Goal: Obtain resource: Download file/media

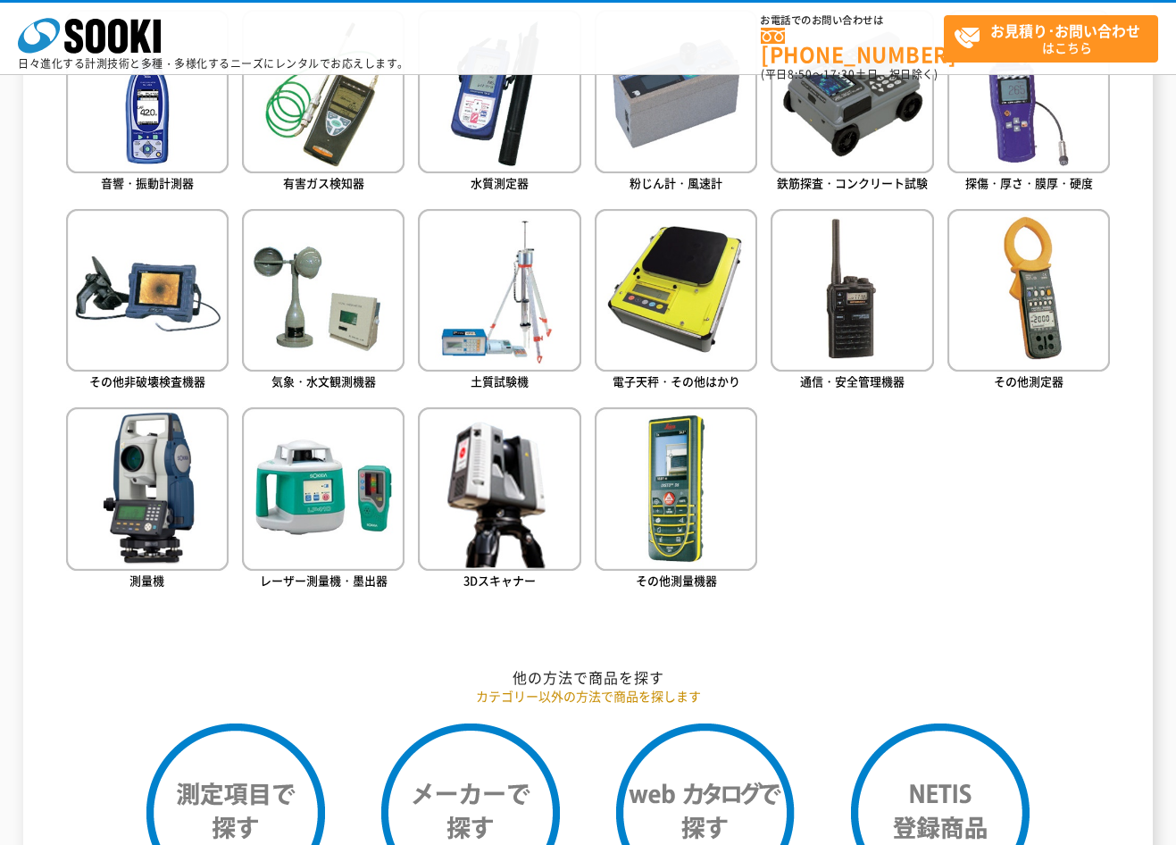
scroll to position [596, 0]
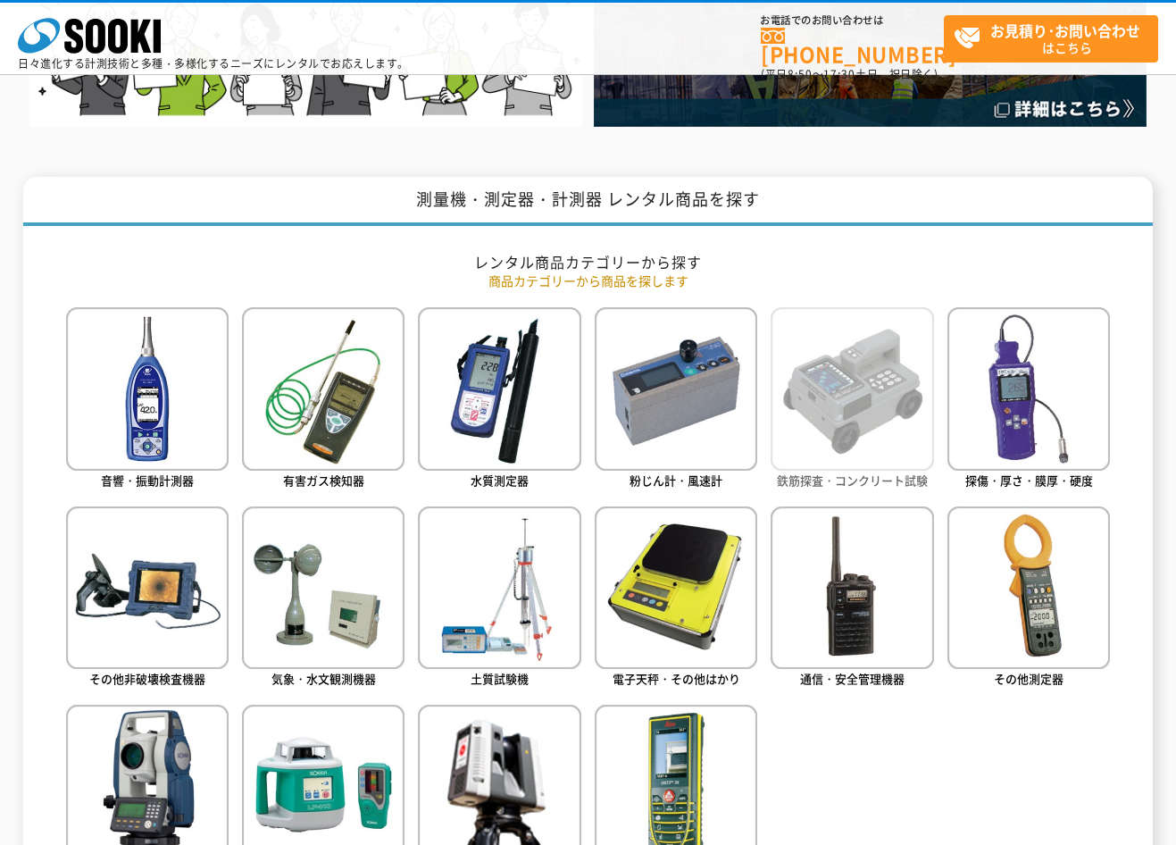
click at [851, 404] on img at bounding box center [852, 388] width 163 height 163
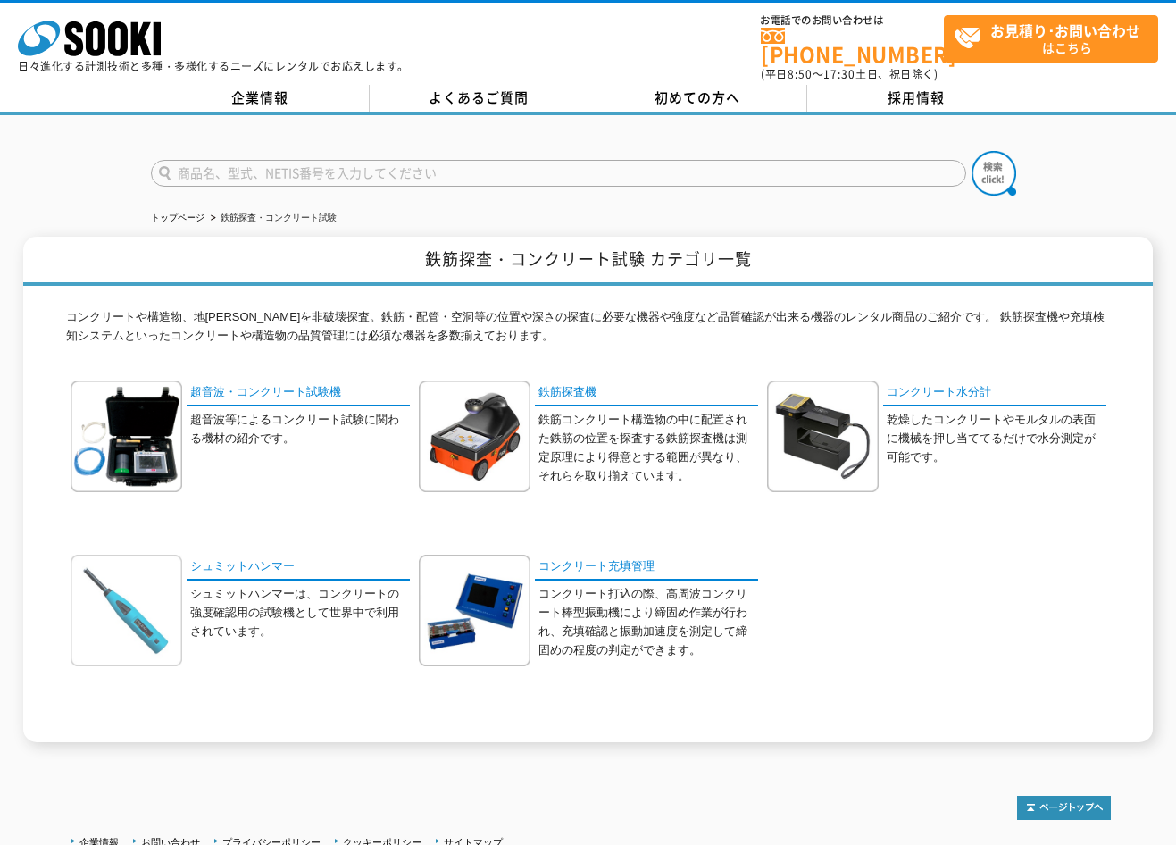
click at [143, 580] on img at bounding box center [127, 611] width 112 height 112
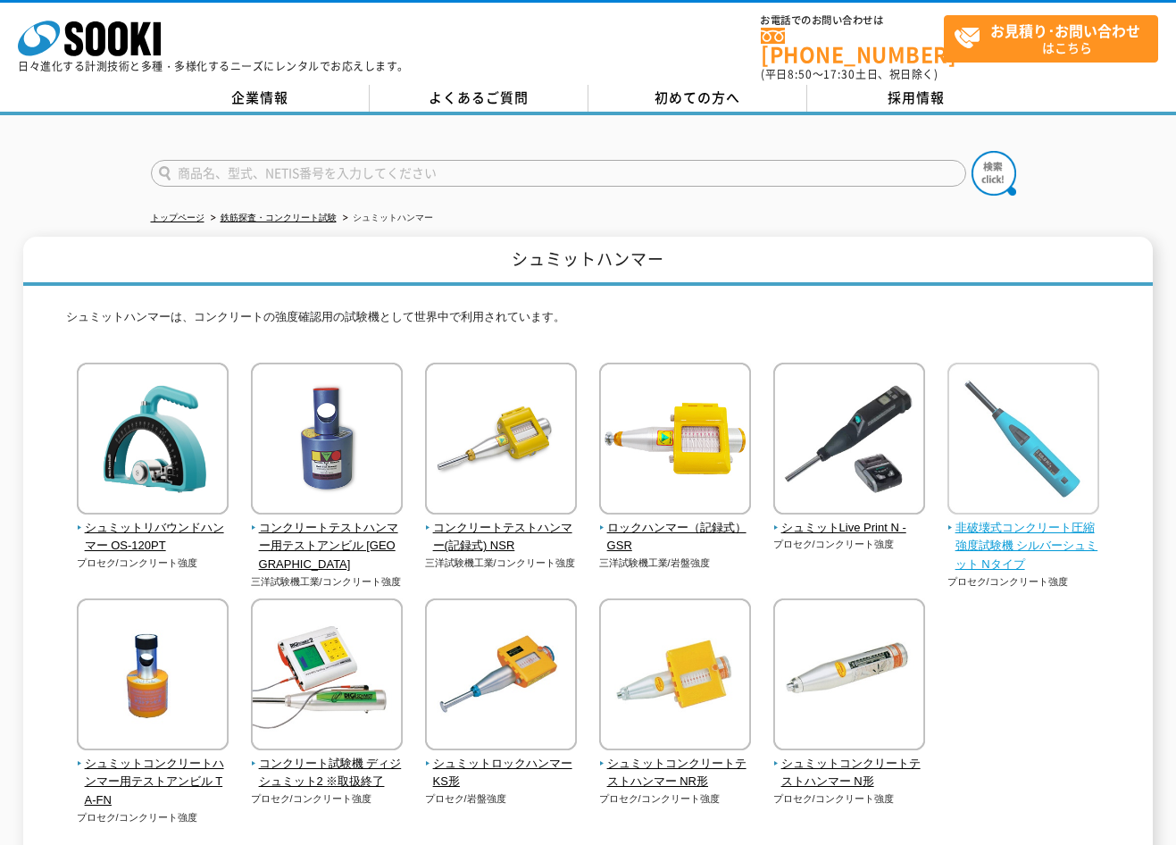
click at [1002, 519] on span "非破壊式コンクリート圧縮強度試験機 シルバーシュミット Nタイプ" at bounding box center [1024, 546] width 153 height 55
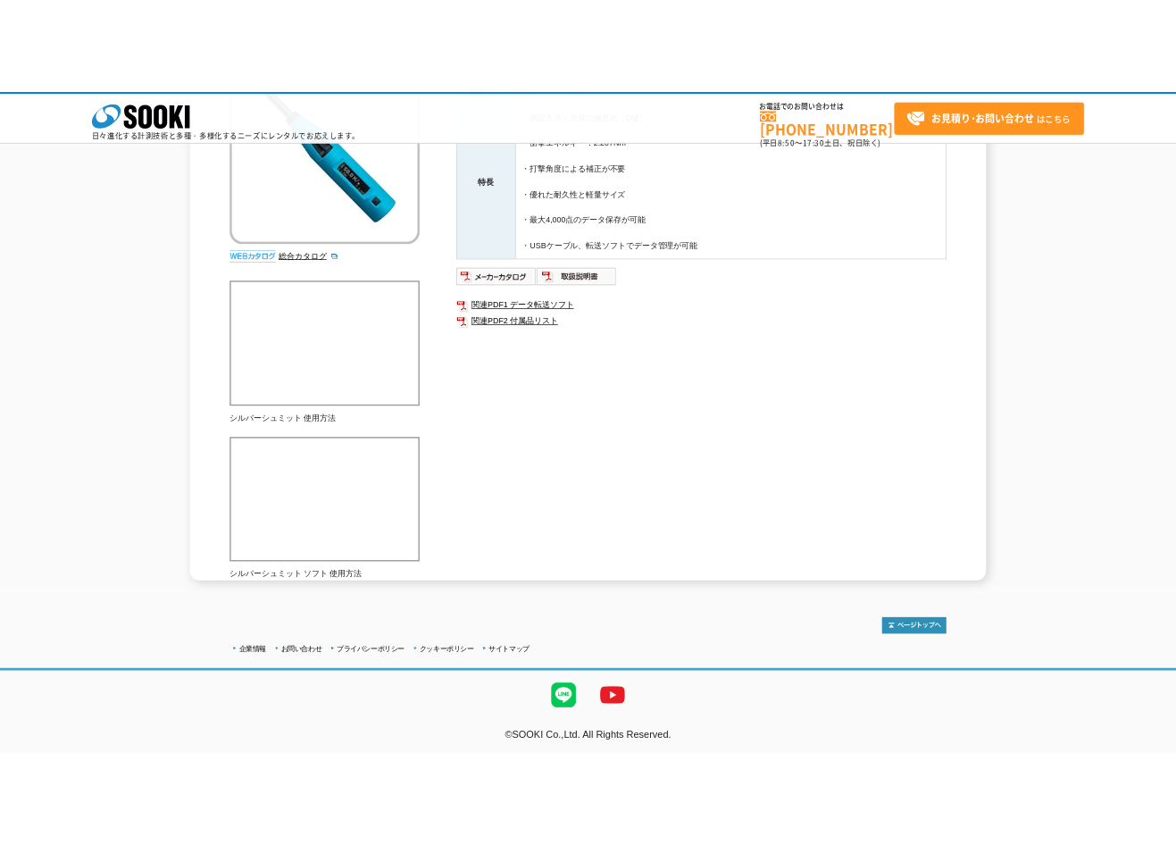
scroll to position [426, 0]
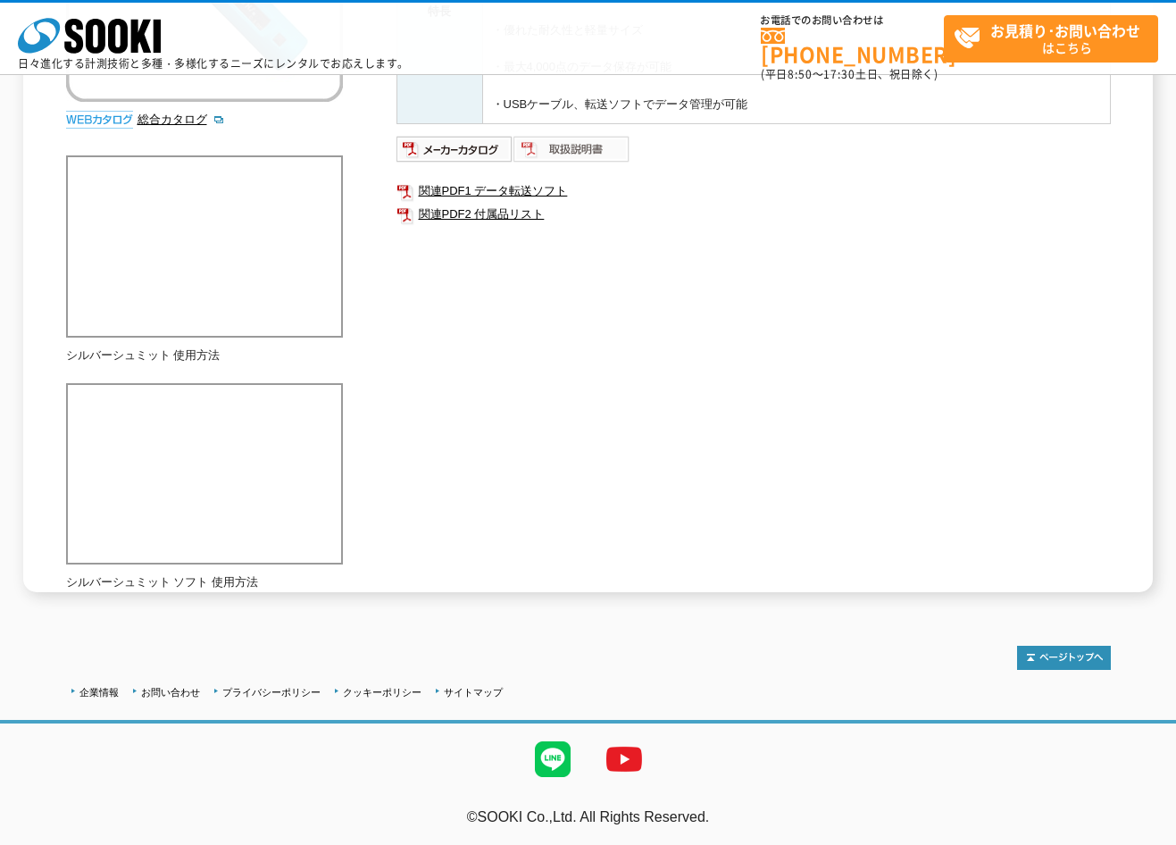
click at [571, 146] on img at bounding box center [571, 149] width 117 height 29
click at [504, 213] on link "関連PDF2 付属品リスト" at bounding box center [754, 214] width 714 height 23
click at [482, 148] on img at bounding box center [455, 149] width 117 height 29
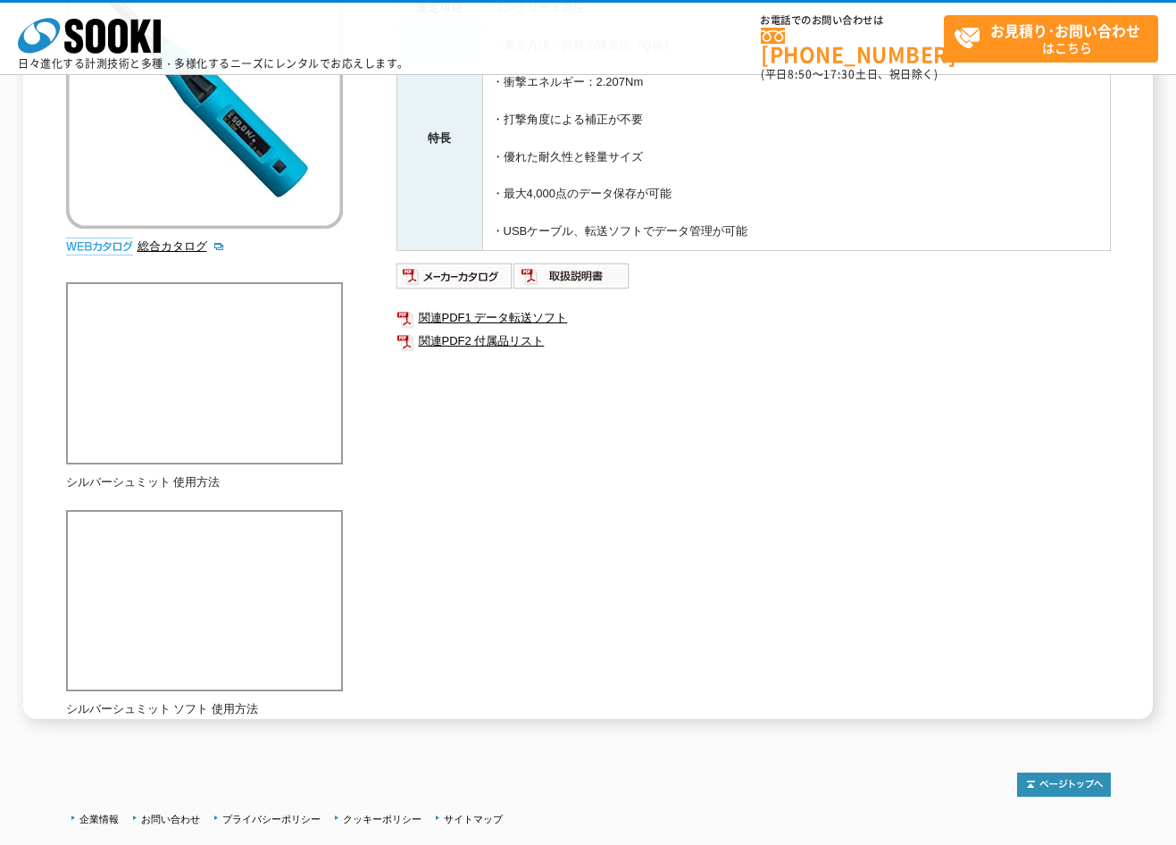
scroll to position [0, 0]
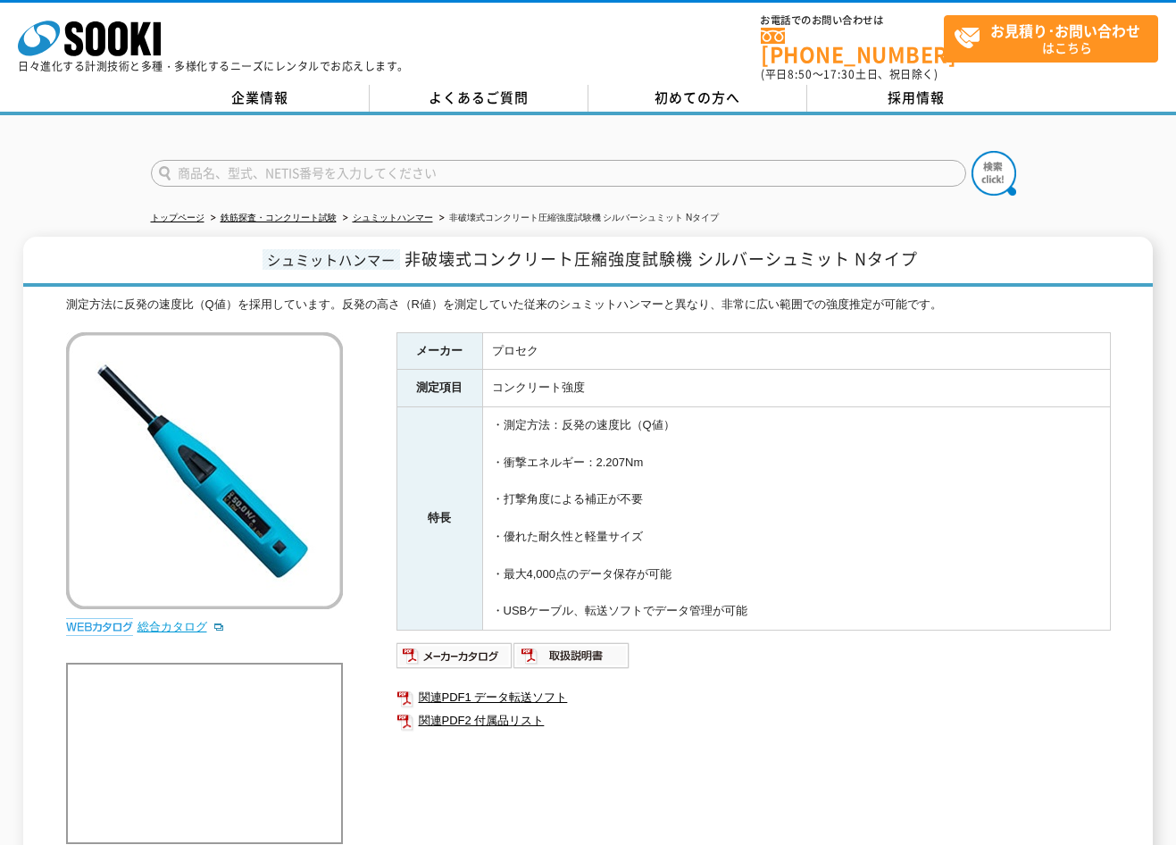
click at [160, 620] on link "総合カタログ" at bounding box center [182, 626] width 88 height 13
